Goal: Answer question/provide support

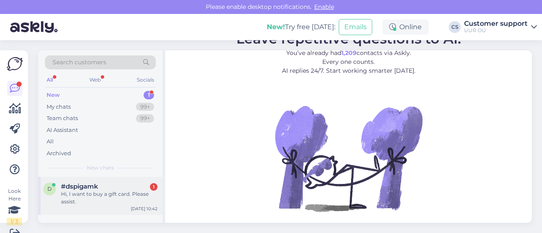
click at [109, 201] on div "Hi, I want to buy a gift card. Please assist." at bounding box center [109, 197] width 96 height 15
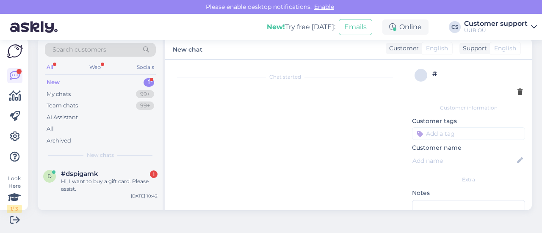
scroll to position [12, 0]
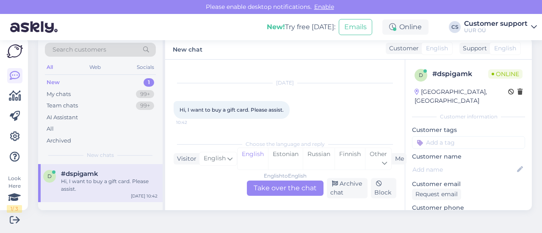
click at [265, 194] on div "English to English Take over the chat" at bounding box center [285, 188] width 77 height 15
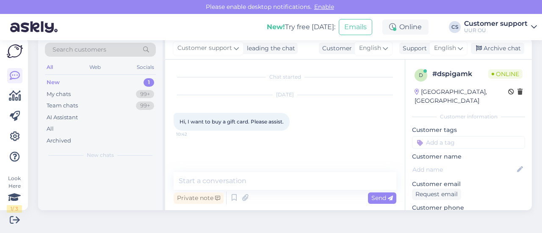
scroll to position [0, 0]
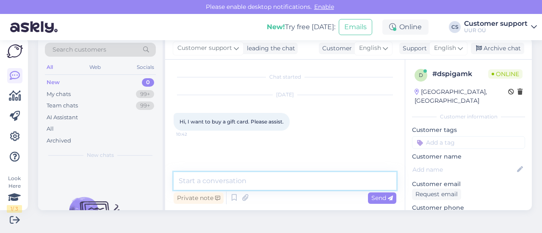
click at [228, 176] on textarea at bounding box center [284, 181] width 223 height 18
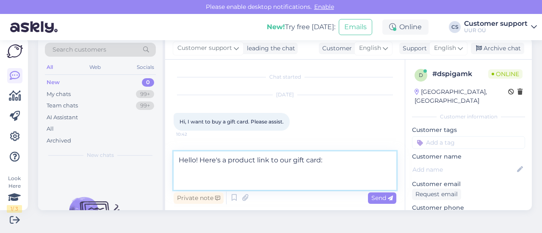
paste textarea "[URL][DOMAIN_NAME]"
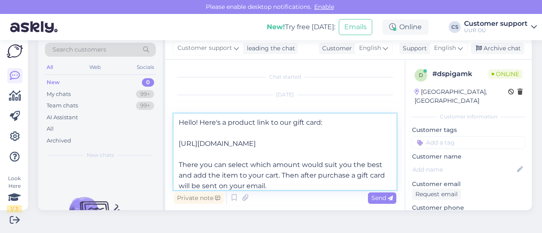
click at [179, 186] on textarea "Hello! Here's a product link to our gift card: [URL][DOMAIN_NAME] There you can…" at bounding box center [284, 152] width 223 height 76
click at [344, 185] on textarea "Hello! Here's a product link to our gift card: [URL][DOMAIN_NAME] There you can…" at bounding box center [284, 152] width 223 height 76
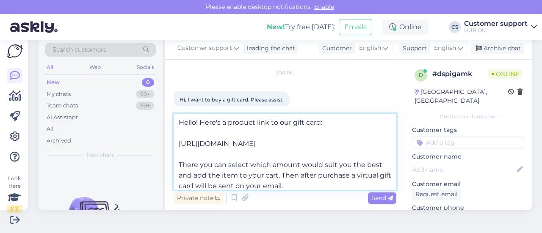
scroll to position [33, 0]
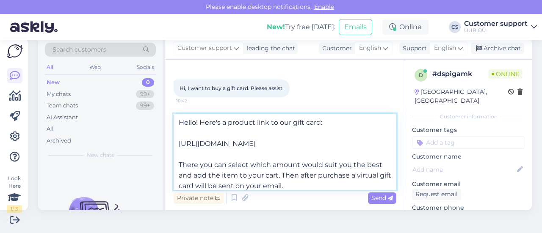
type textarea "Hello! Here's a product link to our gift card: [URL][DOMAIN_NAME] There you can…"
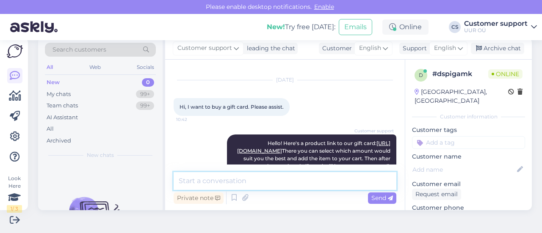
scroll to position [57, 0]
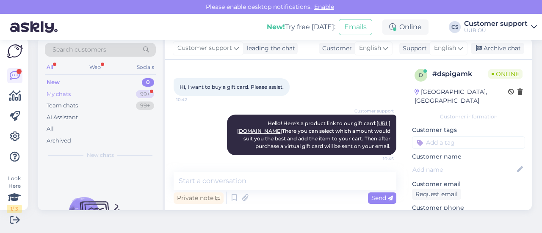
click at [85, 92] on div "My chats 99+" at bounding box center [100, 94] width 111 height 12
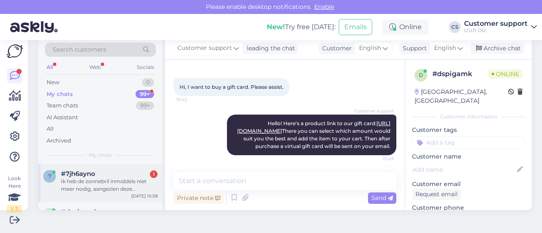
click at [107, 188] on div "Ik heb de zonnebril inmiddels niet meer nodig, aangezien deze uitsluitend voor …" at bounding box center [109, 185] width 96 height 15
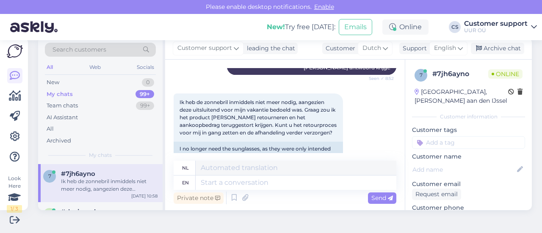
scroll to position [1742, 0]
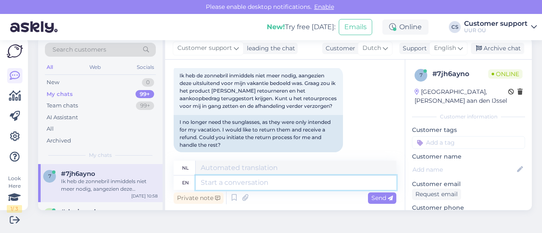
click at [261, 180] on textarea at bounding box center [295, 183] width 201 height 14
type textarea "Once"
type textarea "Eenmaal"
type textarea "Once you h"
type textarea "Zodra je"
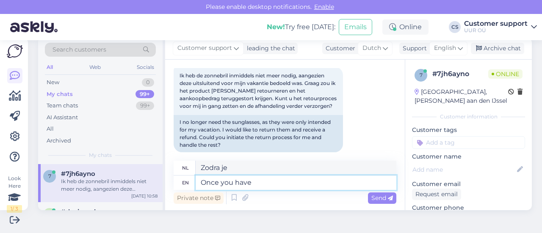
type textarea "Once you have r"
type textarea "Als je eenmaal hebt"
type textarea "Once you have returned t"
type textarea "Als je terug bent"
type textarea "Once you have returned the it"
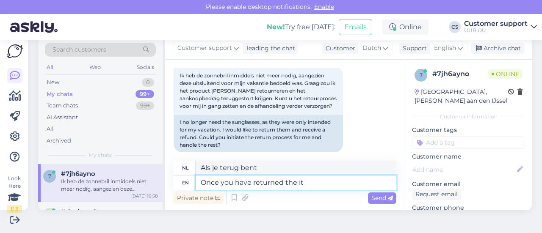
type textarea "Zodra u de"
type textarea "Once you have returned the item, y"
type textarea "Zodra u het artikel heeft geretourneerd,"
type textarea "Once you have returned the item, you can"
type textarea "Zodra u het artikel heeft geretourneerd, kunt u:"
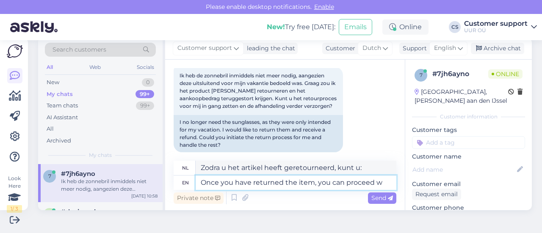
type textarea "Once you have returned the item, you can proceed wi"
type textarea "Zodra u het artikel heeft geretourneerd, kunt u verdergaan"
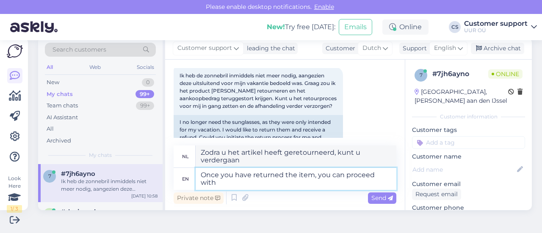
type textarea "Once you have returned the item, you can proceed with t"
type textarea "Zodra u het artikel heeft geretourneerd, kunt u verdergaan met"
type textarea "Once you have returned the item, you can proceed with the"
type textarea "Zodra u het artikel heeft geretourneerd, kunt u doorgaan met de"
type textarea "Once you have returned the item, you can proceed with"
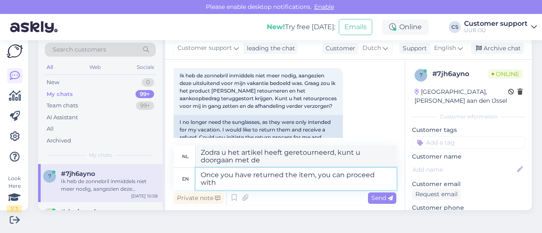
type textarea "Zodra u het artikel heeft geretourneerd, kunt u verdergaan met"
type textarea "Once you have returned the item, you can proceed with returning"
type textarea "Nadat u het artikel heeft geretourneerd, kunt u overgaan tot retournering"
type textarea "Once you have returned the item, you can proceed with returning it"
type textarea "Zodra u het artikel heeft geretourneerd, kunt u het retourneren"
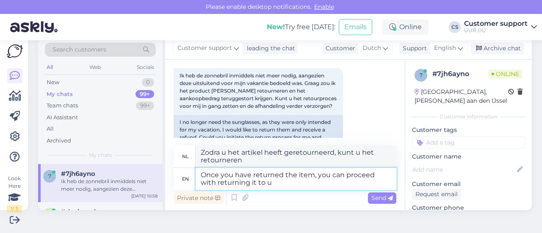
type textarea "Once you have returned the item, you can proceed with returning it to [GEOGRAPH…"
type textarea "Nadat u het artikel heeft geretourneerd, kunt u het retourneren naar"
type textarea "Once you have returned the item, you can proceed with returning it to [GEOGRAPH…"
type textarea "Zodra u het artikel heeft geretourneerd, kunt u het naar ons retourneren."
type textarea "Once you have returned the item, you can proceed with returning it to [GEOGRAPH…"
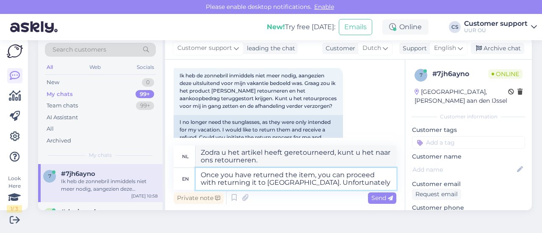
type textarea "Zodra u het artikel heeft geretourneerd, kunt u het naar ons retourneren. Helaas"
type textarea "Once you have returned the item, you can proceed with returning it to [GEOGRAPH…"
type textarea "Nadat u het artikel heeft geretourneerd, kunt u het naar ons retourneren. Helaa…"
type textarea "Once you have returned the item, you can proceed with returning it to [GEOGRAPH…"
type textarea "Zodra u het artikel heeft geretourneerd, kunt u het naar ons retourneren. Helaa…"
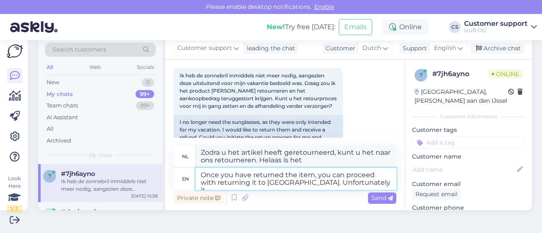
type textarea "Once you have returned the item, you can proceed with returning it to [GEOGRAPH…"
type textarea "Nadat u het artikel heeft geretourneerd, kunt u het naar ons retourneren. Helaa…"
type textarea "Once you have returned the item, you can proceed with returning it to [GEOGRAPH…"
type textarea "Nadat u het artikel heeft geretourneerd, kunt u het naar ons retourneren. Helaa…"
type textarea "Once you have returned the item, you can proceed with returning it to [GEOGRAPH…"
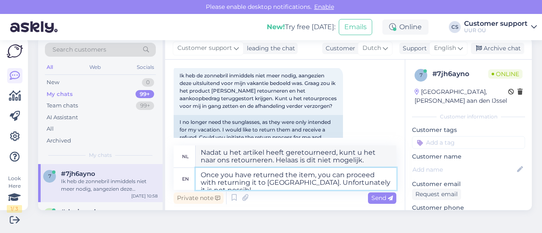
type textarea "Nadat u het artikel heeft geretourneerd, kunt u het naar ons retourneren. Helaa…"
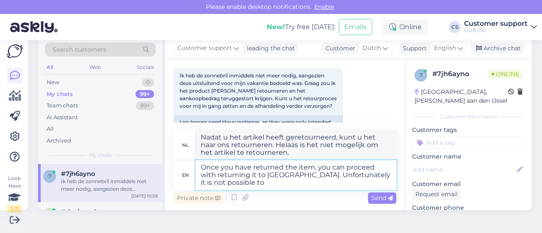
type textarea "Once you have returned the item, you can proceed with returning it to [GEOGRAPH…"
type textarea "Zodra u het artikel heeft geretourneerd, kunt u het naar ons retourneren. Helaa…"
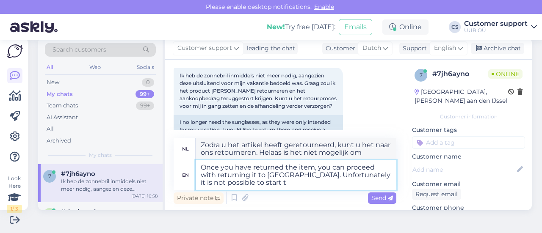
type textarea "Once you have returned the item, you can proceed with returning it to [GEOGRAPH…"
type textarea "Zodra u het artikel heeft geretourneerd, kunt u het naar ons retourneren. Helaa…"
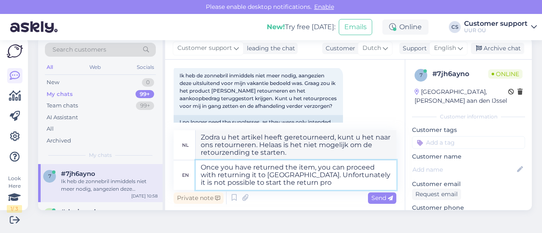
type textarea "Once you have returned the item, you can proceed with returning it to [GEOGRAPH…"
type textarea "Zodra u het artikel heeft geretourneerd, kunt u het naar ons retourneren. Helaa…"
type textarea "Once you have returned the item, you can proceed with returning it to [GEOGRAPH…"
type textarea "Zodra u het artikel heeft geretourneerd, kunt u het naar ons retourneren. Helaa…"
type textarea "Once you have returned the item, you can proceed with returning it to [GEOGRAPH…"
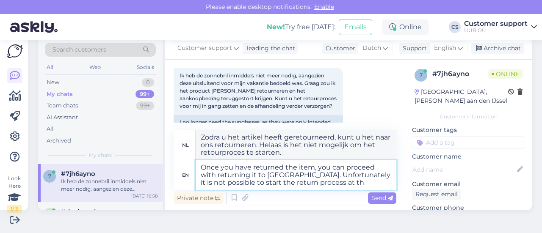
type textarea "Zodra u het artikel heeft geretourneerd, kunt u het naar ons retourneren. Helaa…"
type textarea "Once you have returned the item, you can proceed with returning it to [GEOGRAPH…"
type textarea "Zodra u het artikel heeft geretourneerd, kunt u het naar ons retourneren. Helaa…"
type textarea "Once you have returned the item, you can proceed with returning it to [GEOGRAPH…"
type textarea "Zodra u het artikel heeft geretourneerd, kunt u het naar ons retourneren. [PERS…"
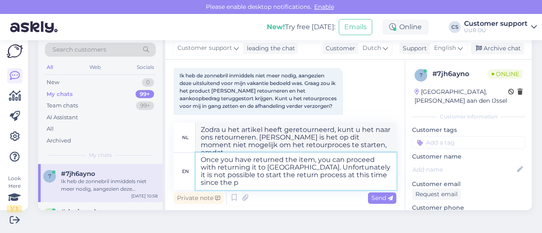
type textarea "Once you have returned the item, you can proceed with returning it to [GEOGRAPH…"
type textarea "Zodra u het artikel heeft geretourneerd, kunt u het naar ons retourneren. [PERS…"
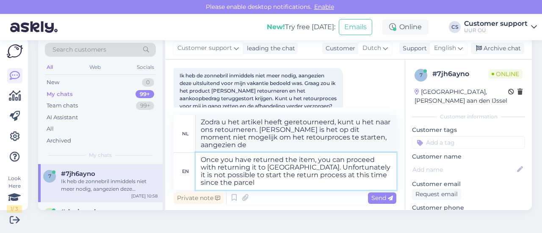
type textarea "Once you have returned the item, you can proceed with returning it to [GEOGRAPH…"
type textarea "Zodra u het artikel heeft geretourneerd, kunt u het naar ons retourneren. Helaa…"
type textarea "Once you have returned the item, you can proceed with returning it to [GEOGRAPH…"
type textarea "Zodra u het artikel heeft geretourneerd, kunt u het naar ons retourneren. Helaa…"
type textarea "Once you have returned the item, you can proceed with returning it to [GEOGRAPH…"
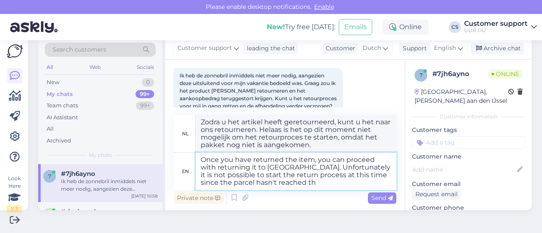
type textarea "Zodra u het artikel heeft geretourneerd, kunt u het naar ons retourneren. [PERS…"
type textarea "Once you have returned the item, you can proceed with returning it to [GEOGRAPH…"
type textarea "Zodra u het artikel heeft geretourneerd, kunt u het naar ons retourneren. Helaa…"
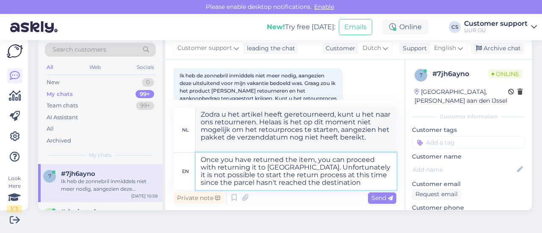
type textarea "Once you have returned the item, you can proceed with returning it to [GEOGRAPH…"
type textarea "Zodra u het artikel heeft geretourneerd, kunt u het naar ons retourneren. Helaa…"
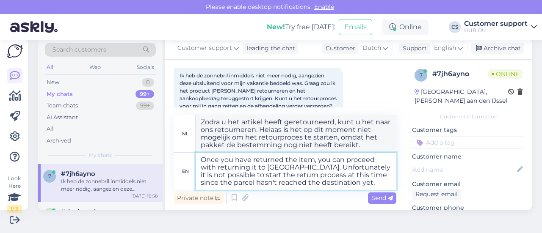
type textarea "Once you have returned the item, you can proceed with returning it to [GEOGRAPH…"
type textarea "Zodra u het artikel heeft geretourneerd, kunt u het naar ons retourneren. Helaa…"
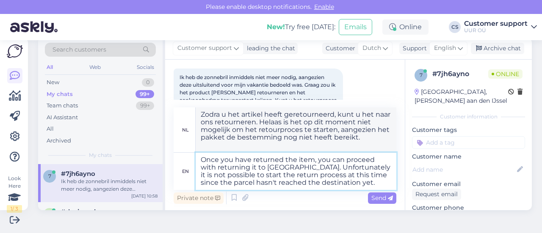
scroll to position [1795, 0]
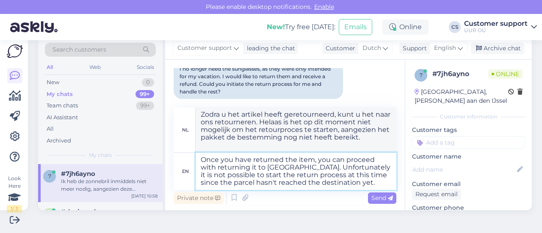
click at [313, 160] on textarea "Once you have returned the item, you can proceed with returning it to [GEOGRAPH…" at bounding box center [295, 171] width 201 height 37
type textarea "Once you have returned the itemt, you can proceed with returning it to [GEOGRAP…"
type textarea "[PERSON_NAME] je het artikel hebt geretourneerd, [PERSON_NAME] het naar ons ret…"
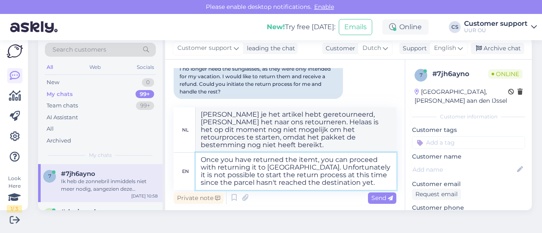
type textarea "Once you have returned the itemto, you can proceed with returning it to [GEOGRA…"
type textarea "Zodra u het artikel heeft geretourneerd, kunt u het naar ons retourneren. Helaa…"
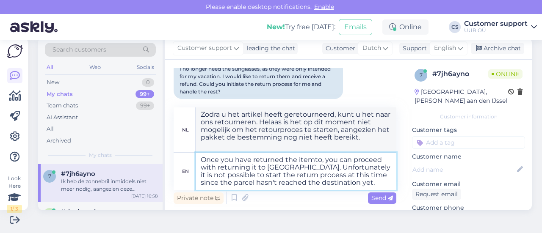
type textarea "Once you have returned the itemt, you can proceed with returning it to [GEOGRAP…"
type textarea "[PERSON_NAME] je het artikel hebt geretourneerd, [PERSON_NAME] het naar ons ret…"
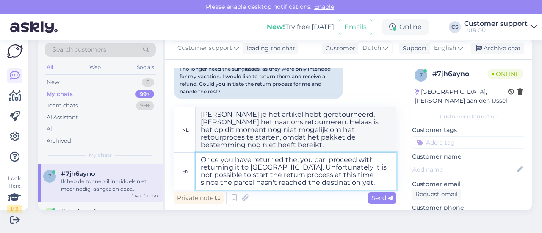
type textarea "Once you have returned th, you can proceed with returning it to [GEOGRAPHIC_DAT…"
type textarea "Zodra u het artikel heeft geretourneerd, kunt u het naar ons retourneren. [PERS…"
type textarea "Once you have returned t, you can proceed with returning it to [GEOGRAPHIC_DATA…"
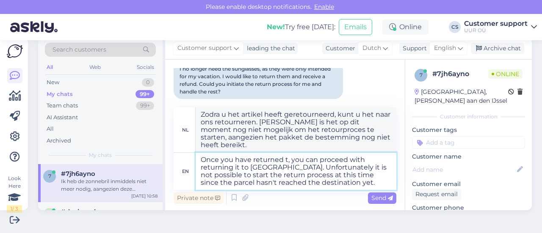
type textarea "Zodra u het artikel heeft geretourneerd, kunt u het naar ons retourneren. Helaa…"
type textarea "Once you have returned , you can proceed with returning it to [GEOGRAPHIC_DATA]…"
type textarea "Zodra u het pakket heeft geretourneerd, kunt u het naar ons retourneren. Helaas…"
type textarea "Once you have returne, you can proceed with returning it to [GEOGRAPHIC_DATA]. …"
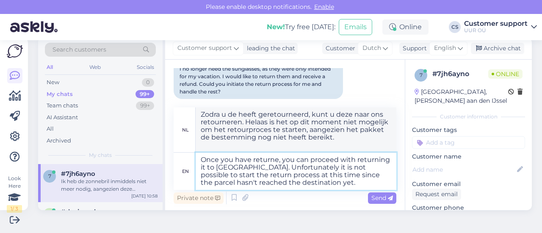
type textarea "Zodra je de i hebt geretourneerd, [PERSON_NAME] deze naar ons retourneren. Hela…"
type textarea "Once you have retur, you can proceed with returning it to [GEOGRAPHIC_DATA]. Un…"
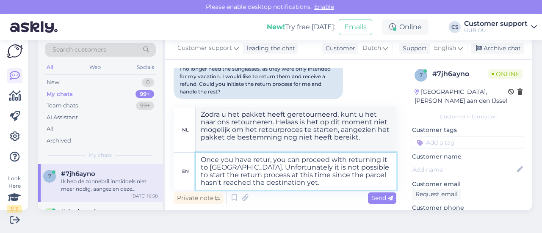
type textarea "[PERSON_NAME] je het pakket hebt geretourneerd, [PERSON_NAME] het naar ons reto…"
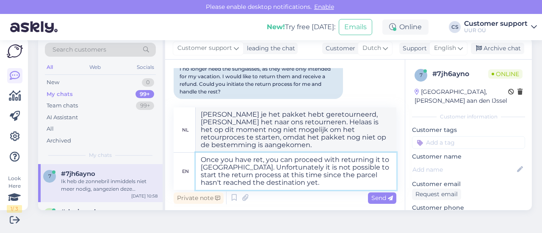
type textarea "Once you have re, you can proceed with returning it to [GEOGRAPHIC_DATA]. Unfor…"
type textarea "[PERSON_NAME] u het pakket retour heeft ontvangen, kunt u het naar ons retourne…"
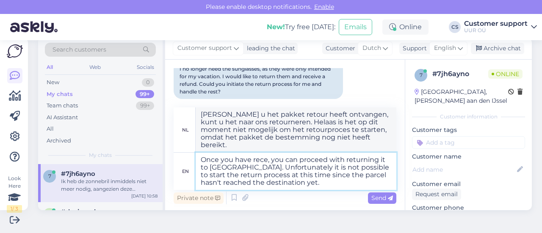
type textarea "Once you have recei, you can proceed with returning it to [GEOGRAPHIC_DATA]. Un…"
type textarea "[PERSON_NAME] u de ontvangstbevestiging heeft ontvangen, kunt u het pakket naar…"
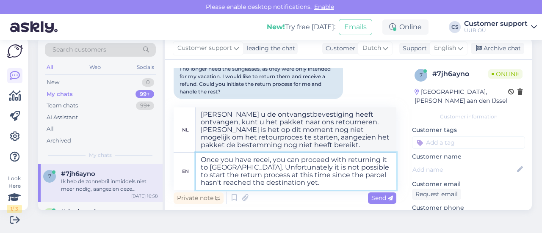
type textarea "Once you have rece, you can proceed with returning it to [GEOGRAPHIC_DATA]. Unf…"
type textarea "[PERSON_NAME] je de ontvangstbevestiging hebt ontvangen, [PERSON_NAME] het pakk…"
type textarea "Once you have recei, you can proceed with returning it to [GEOGRAPHIC_DATA]. Un…"
type textarea "[PERSON_NAME] u de ontvangstbevestiging heeft ontvangen, kunt u het pakket naar…"
type textarea "Once you have receive, you can proceed with returning it to [GEOGRAPHIC_DATA]. …"
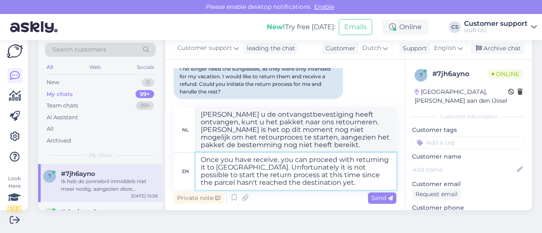
type textarea "Zodra u de bestelling heeft ontvangen, kunt u deze naar ons retourneren. Helaas…"
type textarea "Once you have received, you can proceed with returning it to [GEOGRAPHIC_DATA].…"
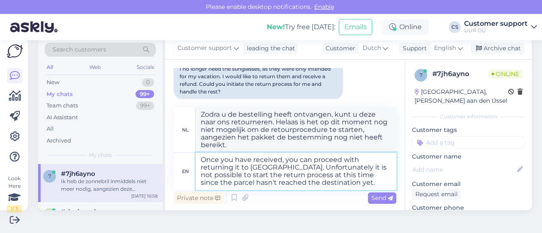
type textarea "Zodra u het pakket heeft ontvangen, kunt u het retourneren. [PERSON_NAME] is he…"
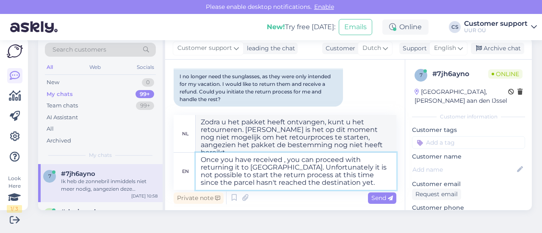
type textarea "Once you have received t, you can proceed with returning it to [GEOGRAPHIC_DATA…"
type textarea "Zodra u het pakket heeft ontvangen, kunt u het retourneren. Helaas is het op di…"
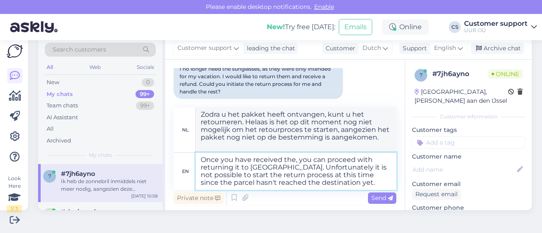
type textarea "Once you have received the , you can proceed with returning it to [GEOGRAPHIC_D…"
type textarea "Zodra u de zending heeft ontvangen, kunt u deze naar ons retourneren. Helaas is…"
type textarea "Once you have received the or, you can proceed with returning it to [GEOGRAPHIC…"
type textarea "[PERSON_NAME] je de o hebt ontvangen, [PERSON_NAME] deze naar ons retourneren. …"
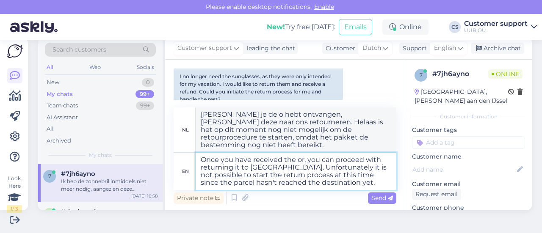
type textarea "Once you have received the ord, you can proceed with returning it to [GEOGRAPHI…"
type textarea "Zodra u de bestelling heeft ontvangen, kunt u deze naar ons retourneren. Helaas…"
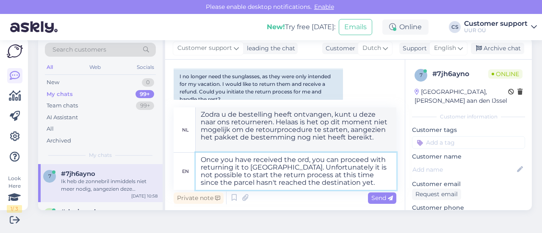
type textarea "Once you have received the orde, you can proceed with returning it to [GEOGRAPH…"
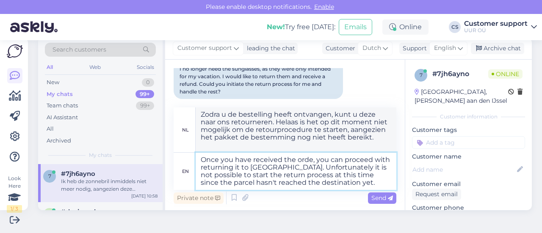
type textarea "Zodra u de bestelling heeft ontvangen, kunt u deze naar ons retourneren. [PERSO…"
type textarea "Once you have received the order, you can proceed with returning it to [GEOGRAP…"
type textarea "[PERSON_NAME] je de bestelling hebt ontvangen, [PERSON_NAME] deze naar ons reto…"
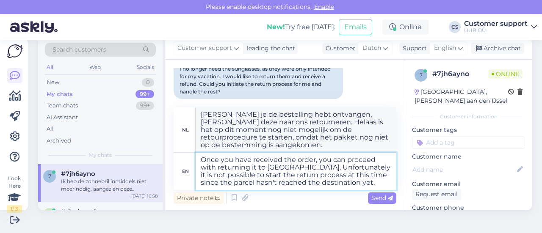
click at [334, 182] on textarea "Once you have received the order, you can proceed with returning it to [GEOGRAP…" at bounding box center [295, 171] width 201 height 37
click at [305, 182] on textarea "Once you have received the order, you can proceed with returning it to [GEOGRAP…" at bounding box center [295, 171] width 201 height 37
click at [258, 184] on textarea "Once you have received the order, you can proceed with returning it to [GEOGRAP…" at bounding box center [295, 171] width 201 height 37
type textarea "Once you have received the order, you can proceed with returning it to [GEOGRAP…"
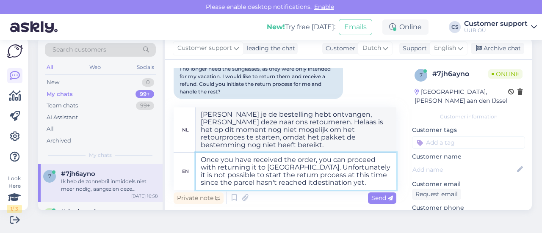
type textarea "[PERSON_NAME] je de bestelling hebt ontvangen, [PERSON_NAME] deze naar ons reto…"
type textarea "Once you have received the order, you can proceed with returning it to [GEOGRAP…"
type textarea "[PERSON_NAME] je de bestelling hebt ontvangen, [PERSON_NAME] deze naar ons reto…"
type textarea "Once you have received the order, you can proceed with returning it to [GEOGRAP…"
type textarea "[PERSON_NAME] je de bestelling hebt ontvangen, [PERSON_NAME] deze naar ons reto…"
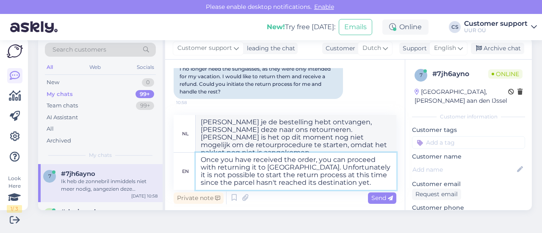
scroll to position [1788, 0]
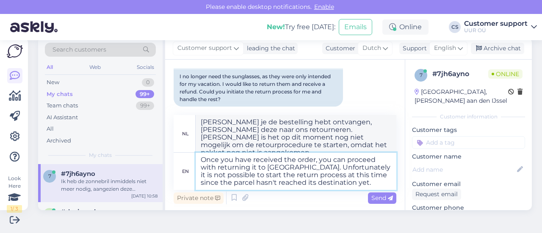
click at [331, 181] on textarea "Once you have received the order, you can proceed with returning it to [GEOGRAP…" at bounding box center [295, 171] width 201 height 37
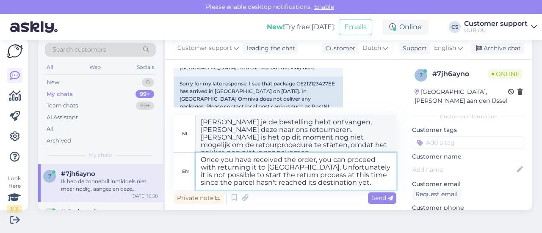
scroll to position [1068, 0]
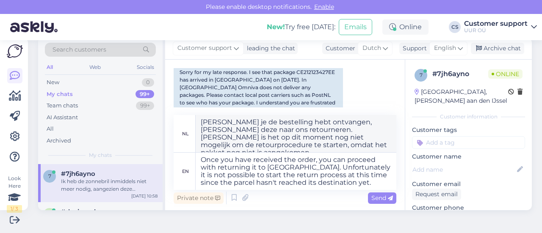
click at [315, 87] on div "Sorry for my late response. I see that package CE212123427EE has arrived in [GE…" at bounding box center [257, 102] width 169 height 75
copy div "CE212123427EE"
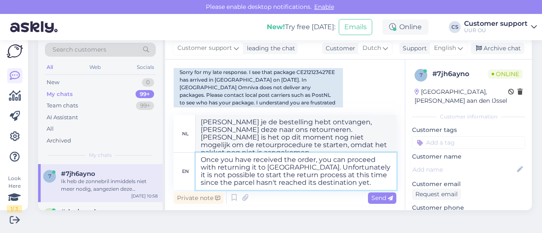
click at [329, 182] on textarea "Once you have received the order, you can proceed with returning it to [GEOGRAP…" at bounding box center [295, 171] width 201 height 37
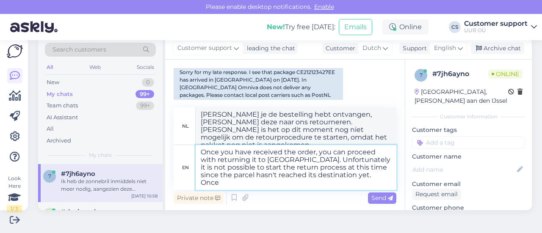
type textarea "Once you have received the order, you can proceed with returning it to [GEOGRAP…"
type textarea "Zodra u de bestelling heeft ontvangen, kunt u deze naar ons retourneren. Helaas…"
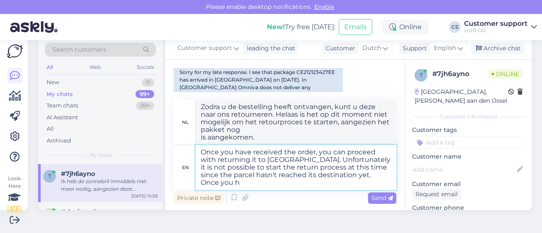
type textarea "Once you have received the order, you can proceed with returning it to [GEOGRAP…"
type textarea "Zodra u de bestelling heeft ontvangen, kunt u deze naar ons retourneren. Helaas…"
type textarea "Once you have received the order, you can proceed with returning it to [GEOGRAP…"
type textarea "Zodra u de bestelling heeft ontvangen, kunt u deze naar ons retourneren. [PERSO…"
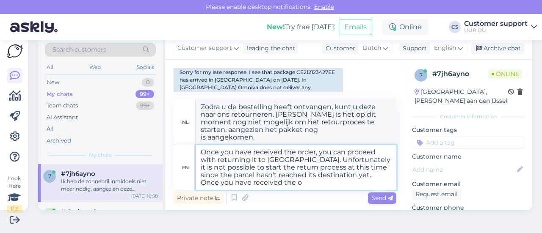
type textarea "Once you have received the order, you can proceed with returning it to [GEOGRAP…"
type textarea "Zodra u de bestelling heeft ontvangen, kunt u deze naar ons retourneren. [PERSO…"
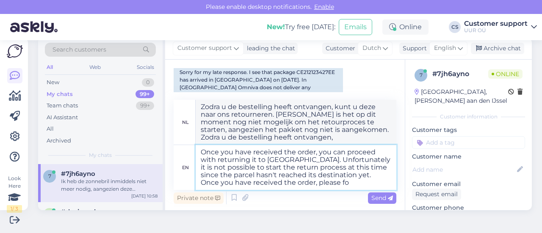
type textarea "Once you have received the order, you can proceed with returning it to [GEOGRAP…"
type textarea "Zodra u de bestelling heeft ontvangen, kunt u deze naar ons retourneren. [PERSO…"
type textarea "Once you have received the order, you can proceed with returning it to [GEOGRAP…"
type textarea "Zodra u de bestelling heeft ontvangen, kunt u deze naar ons retourneren. [PERSO…"
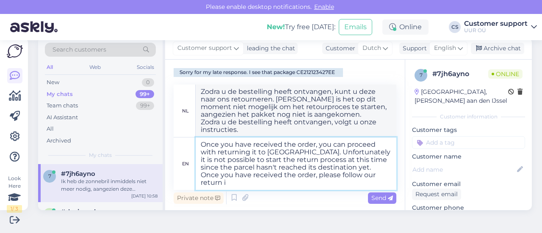
type textarea "Once you have received the order, you can proceed with returning it to [GEOGRAP…"
type textarea "Zodra u de bestelling heeft ontvangen, kunt u deze naar ons retourneren. [PERSO…"
type textarea "Once you have received the order, you can proceed with returning it to [GEOGRAP…"
type textarea "Zodra u de bestelling heeft ontvangen, kunt u deze naar ons retourneren. [PERSO…"
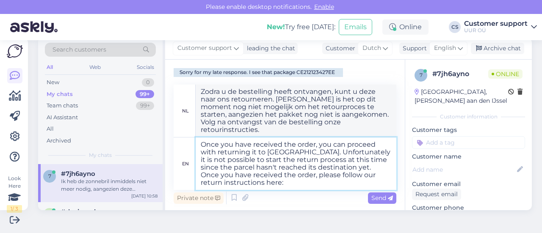
type textarea "Once you have received the order, you can proceed with returning it to [GEOGRAP…"
type textarea "Zodra u de bestelling heeft ontvangen, kunt u deze naar ons retourneren. [PERSO…"
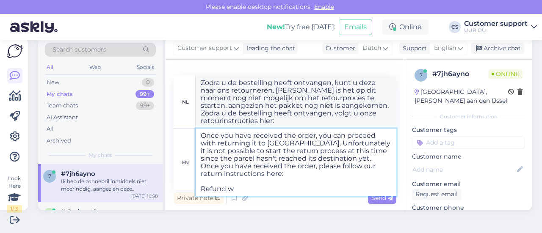
type textarea "Once you have received the order, you can proceed with returning it to [GEOGRAP…"
type textarea "Zodra u de bestelling heeft ontvangen, kunt u deze naar ons retourneren. [PERSO…"
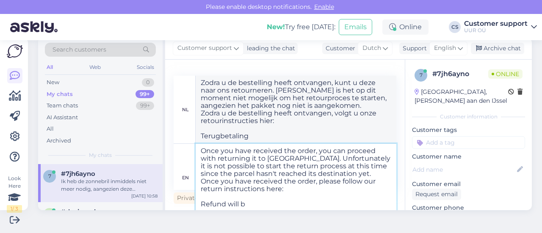
type textarea "Once you have received the order, you can proceed with returning it to [GEOGRAP…"
type textarea "Zodra u de bestelling heeft ontvangen, kunt u deze naar ons retourneren. Helaas…"
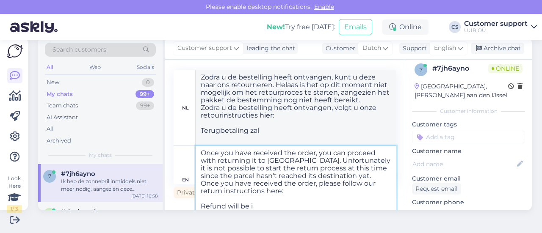
type textarea "Once you have received the order, you can proceed with returning it to [GEOGRAP…"
type textarea "Zodra u de bestelling heeft ontvangen, kunt u deze naar ons retourneren. Helaas…"
type textarea "Once you have received the order, you can proceed with returning it to [GEOGRAP…"
type textarea "Zodra u de bestelling heeft ontvangen, kunt u deze naar ons retourneren. Helaas…"
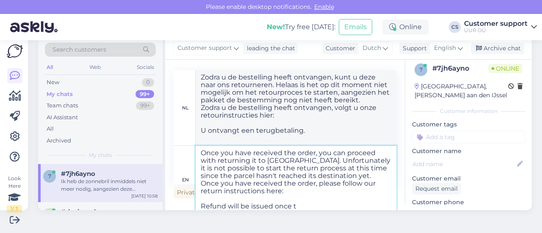
type textarea "Once you have received the order, you can proceed with returning it to [GEOGRAP…"
type textarea "Zodra u de bestelling heeft ontvangen, kunt u deze naar ons retourneren. Helaas…"
type textarea "Once you have received the order, you can proceed with returning it to [GEOGRAP…"
type textarea "Zodra u de bestelling heeft ontvangen, kunt u deze naar ons retourneren. Helaas…"
type textarea "Once you have received the order, you can proceed with returning it to [GEOGRAP…"
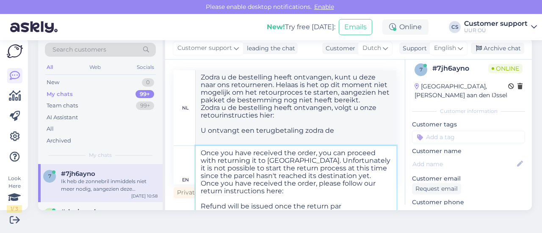
type textarea "Zodra u de bestelling heeft ontvangen, kunt u deze naar ons retourneren. Helaas…"
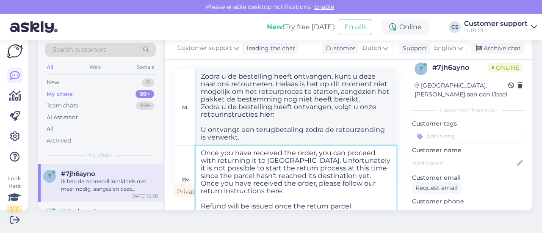
type textarea "Once you have received the order, you can proceed with returning it to [GEOGRAP…"
type textarea "Zodra u de bestelling heeft ontvangen, kunt u deze naar ons retourneren. Helaas…"
type textarea "Once you have received the order, you can proceed with returning it to [GEOGRAP…"
type textarea "Zodra u de bestelling heeft ontvangen, kunt u deze naar ons retourneren. Helaas…"
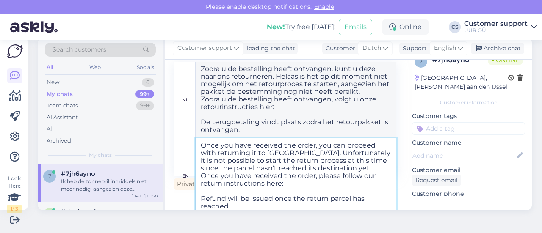
type textarea "Once you have received the order, you can proceed with returning it to [GEOGRAP…"
type textarea "Zodra u de bestelling heeft ontvangen, kunt u deze naar ons retourneren. Helaas…"
type textarea "Once you have received the order, you can proceed with returning it to [GEOGRAP…"
type textarea "Zodra u de bestelling heeft ontvangen, kunt u deze naar ons retourneren. Helaas…"
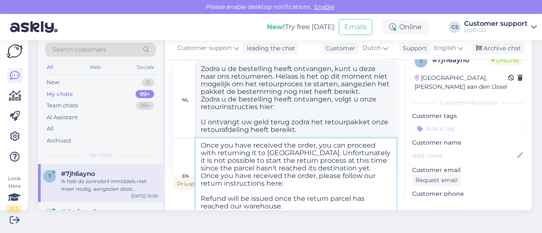
type textarea "Once you have received the order, you can proceed with returning it to [GEOGRAP…"
type textarea "Zodra u de bestelling heeft ontvangen, kunt u deze naar ons retourneren. Helaas…"
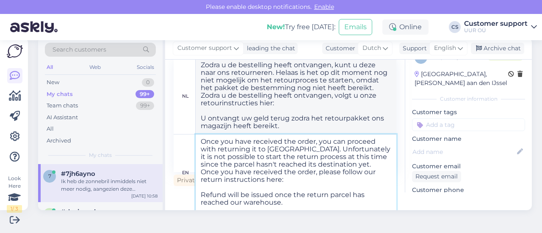
scroll to position [4, 0]
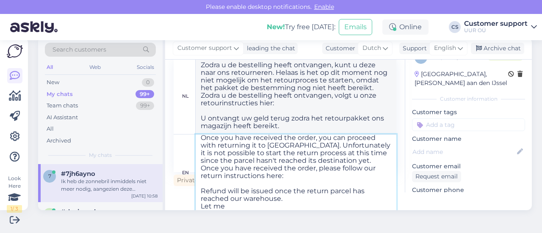
type textarea "Once you have received the order, you can proceed with returning it to [GEOGRAP…"
type textarea "Zodra u de bestelling heeft ontvangen, kunt u deze naar ons retourneren. Helaas…"
type textarea "Once you have received the order, you can proceed with returning it to [GEOGRAP…"
type textarea "Zodra u de bestelling heeft ontvangen, kunt u deze naar ons retourneren. Helaas…"
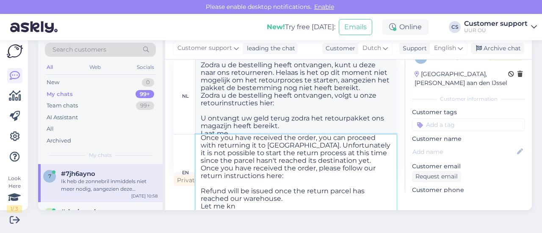
scroll to position [0, 0]
type textarea "Once you have received the order, you can proceed with returning it to [GEOGRAP…"
type textarea "Zodra u de bestelling heeft ontvangen, kunt u deze naar ons retourneren. [PERSO…"
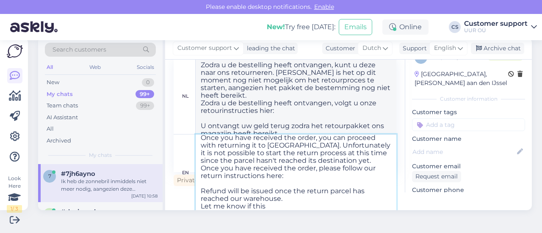
type textarea "Once you have received the order, you can proceed with returning it to [GEOGRAP…"
type textarea "Zodra u de bestelling heeft ontvangen, kunt u deze naar ons retourneren. Helaas…"
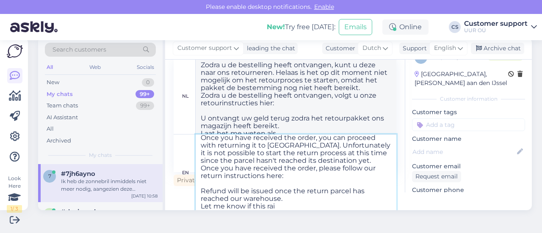
type textarea "Once you have received the order, you can proceed with returning it to [GEOGRAP…"
type textarea "Zodra u de bestelling heeft ontvangen, kunt u deze naar ons retourneren. Helaas…"
type textarea "Once you have received the order, you can proceed with returning it to [GEOGRAP…"
type textarea "Zodra u de bestelling heeft ontvangen, kunt u deze naar ons retourneren. Helaas…"
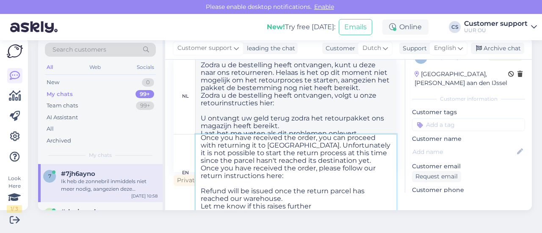
type textarea "Once you have received the order, you can proceed with returning it to [GEOGRAP…"
type textarea "Zodra u de bestelling heeft ontvangen, kunt u deze naar ons retourneren. Helaas…"
type textarea "Once you have received the order, you can proceed with returning it to [GEOGRAP…"
type textarea "Zodra u de bestelling heeft ontvangen, kunt u deze naar ons retourneren. Helaas…"
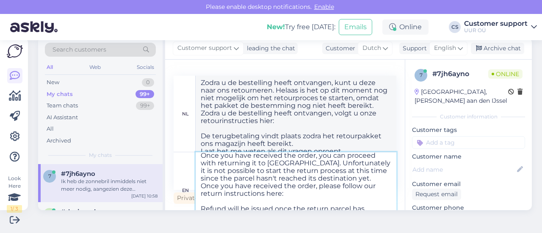
click at [271, 202] on textarea "Once you have received the order, you can proceed with returning it to [GEOGRAP…" at bounding box center [295, 190] width 201 height 76
type textarea "Once you have received the order, you can proceed with returning it to [GEOGRAP…"
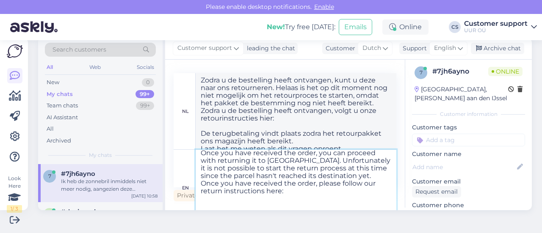
type textarea "Zodra u de bestelling heeft ontvangen, kunt u deze naar ons retourneren. Helaas…"
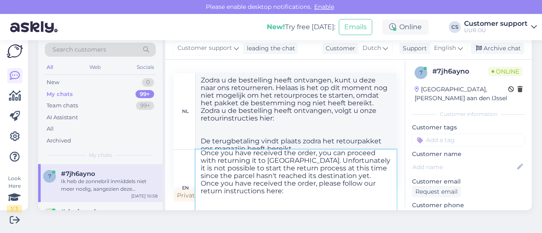
scroll to position [0, 0]
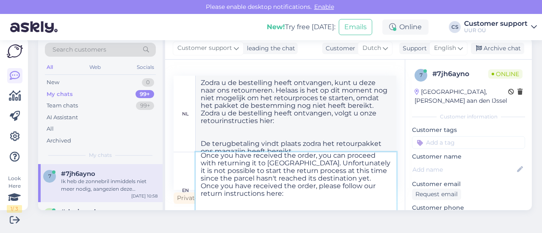
paste textarea "[URL][DOMAIN_NAME]"
type textarea "Once you have received the order, you can proceed with returning it to [GEOGRAP…"
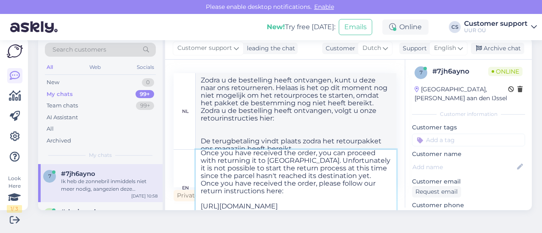
type textarea "Zodra u de bestelling heeft ontvangen, kunt u deze naar ons retourneren. Helaas…"
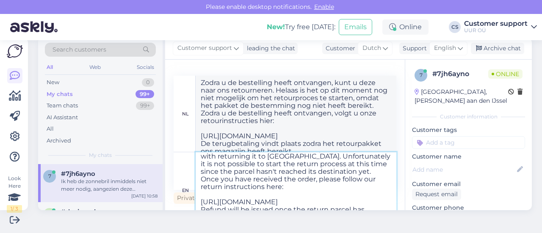
scroll to position [14, 0]
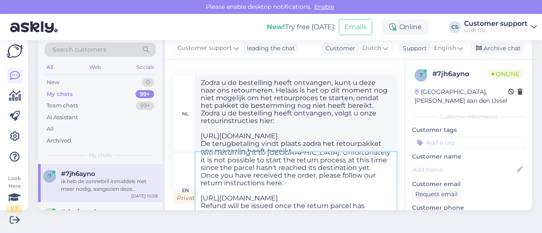
type textarea "Once you have received the order, you can proceed with returning it to [GEOGRAP…"
type textarea "Zodra u de bestelling heeft ontvangen, kunt u deze naar ons retourneren. Helaas…"
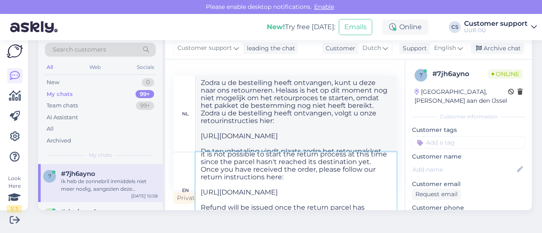
scroll to position [22, 0]
click at [367, 204] on textarea "Once you have received the order, you can proceed with returning it to [GEOGRAP…" at bounding box center [295, 190] width 201 height 76
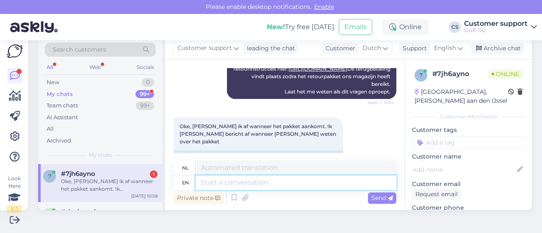
scroll to position [2026, 0]
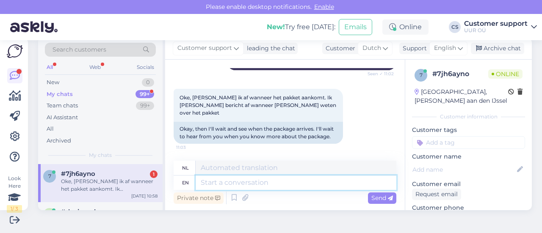
click at [230, 189] on textarea at bounding box center [295, 183] width 201 height 14
click at [240, 185] on textarea at bounding box center [295, 183] width 201 height 14
type textarea "Alright,"
type textarea "Akkoord,"
type textarea "Alright, let's do"
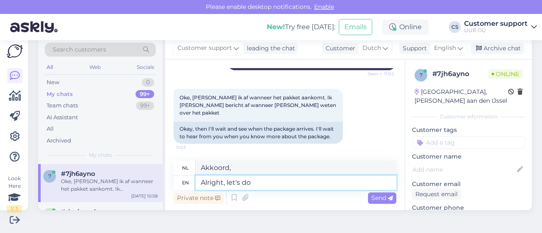
type textarea "Oké, laten we"
type textarea "Alright, let's do th"
type textarea "Oké, laten we het doen"
type textarea "Alright, let's do that. I"
type textarea "Oké, laten we dat doen. Ik"
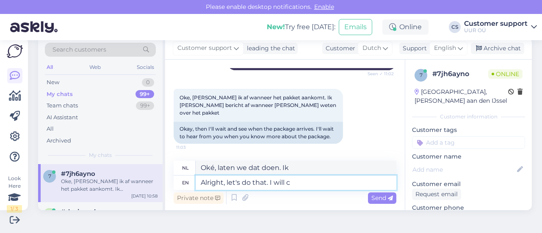
type textarea "Alright, let's do that. I will co"
type textarea "Oké, laten we dat doen. Ik zal..."
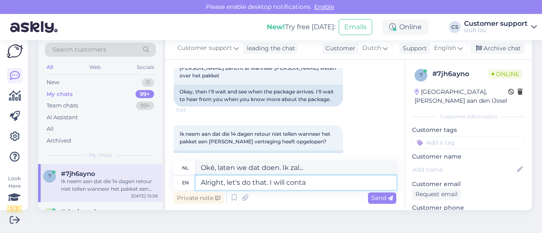
scroll to position [2092, 0]
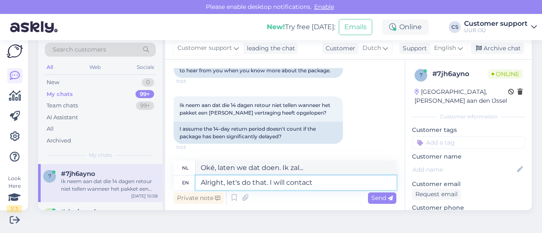
type textarea "Alright, let's do that. I will contact y"
type textarea "Oké, laten we dat doen. Ik neem contact op"
type textarea "Alright, let's do that. I will contact you aga"
type textarea "Oké, laten we dat doen. Ik neem contact met je op."
type textarea "Alright, let's do that. I will contact you again as"
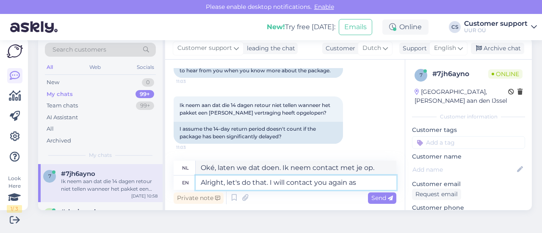
type textarea "Oké, laten we dat doen. Ik neem later nog contact met je op."
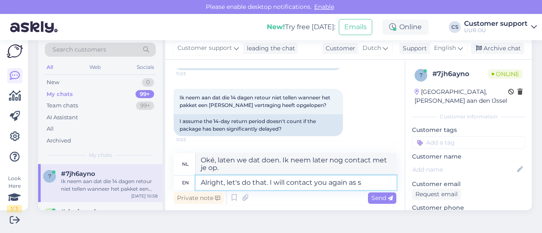
type textarea "Alright, let's do that. I will contact you again as so"
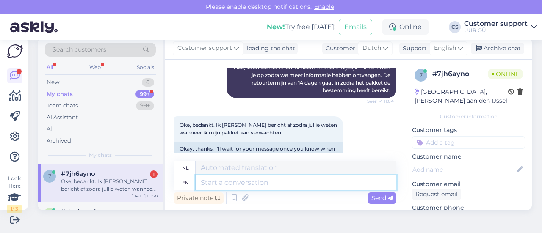
scroll to position [2247, 0]
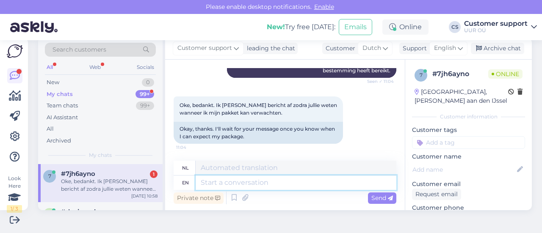
click at [284, 182] on textarea at bounding box center [295, 183] width 201 height 14
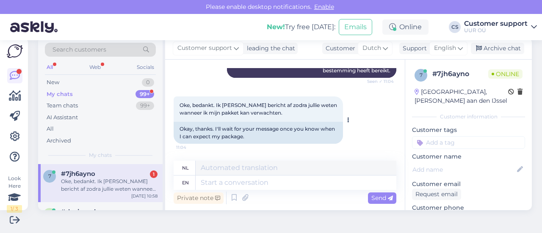
click at [239, 142] on div "Okay, thanks. I'll wait for your message once you know when I can expect my pac…" at bounding box center [257, 133] width 169 height 22
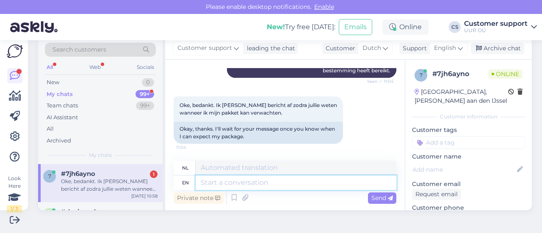
click at [237, 186] on textarea at bounding box center [295, 183] width 201 height 14
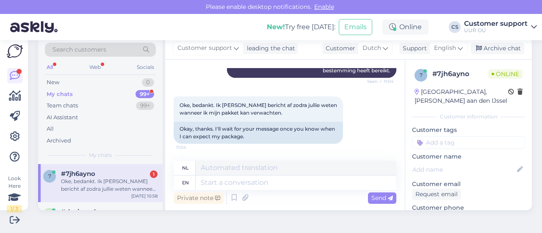
click at [131, 184] on div "Oke, bedankt. Ik [PERSON_NAME] bericht af zodra jullie weten wanneer ik mijn pa…" at bounding box center [109, 185] width 96 height 15
